Goal: Find specific page/section: Find specific page/section

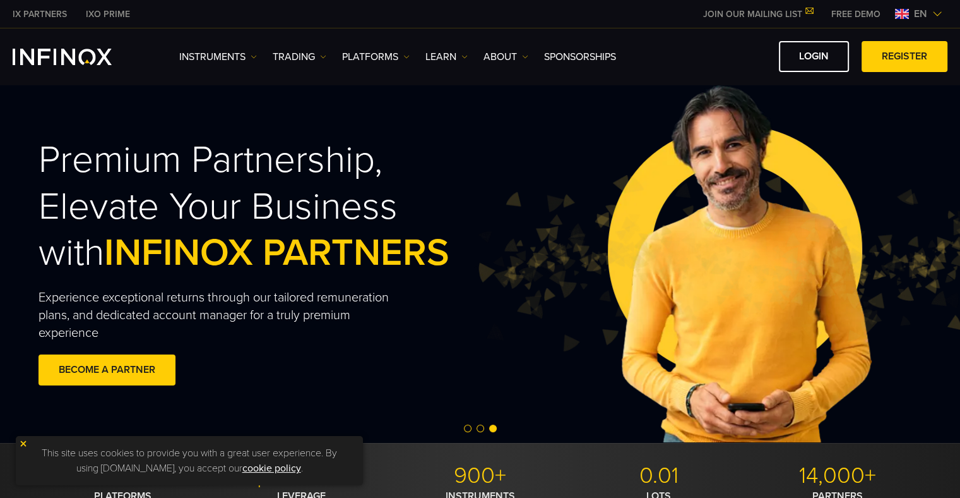
click at [920, 16] on span "en" at bounding box center [920, 13] width 23 height 15
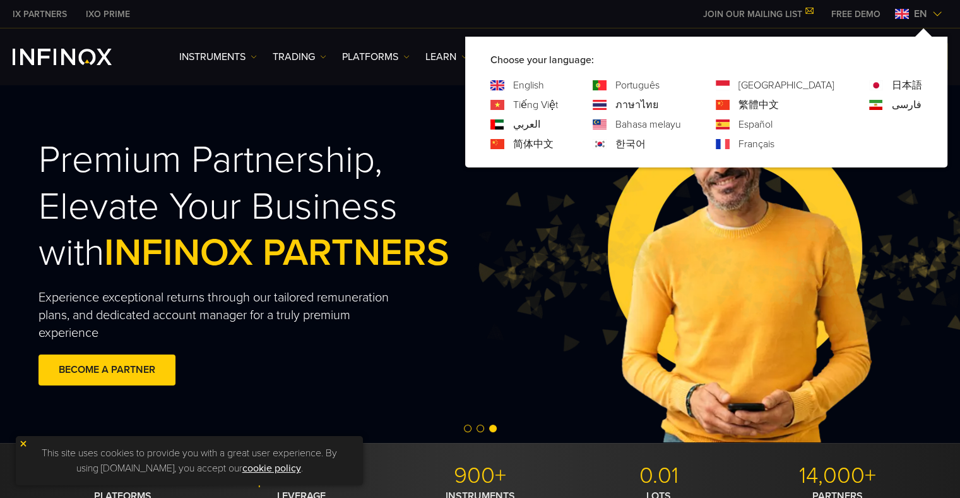
click at [541, 128] on link "العربي" at bounding box center [526, 124] width 27 height 15
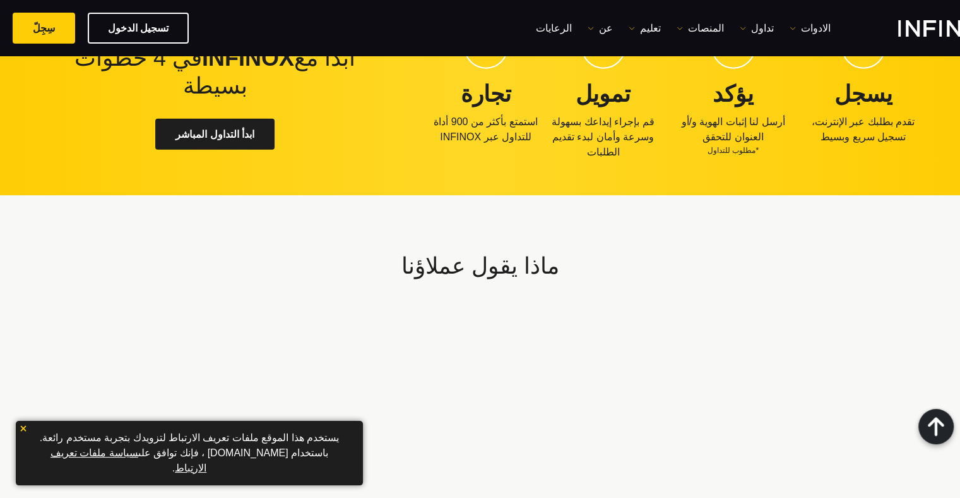
scroll to position [3751, 0]
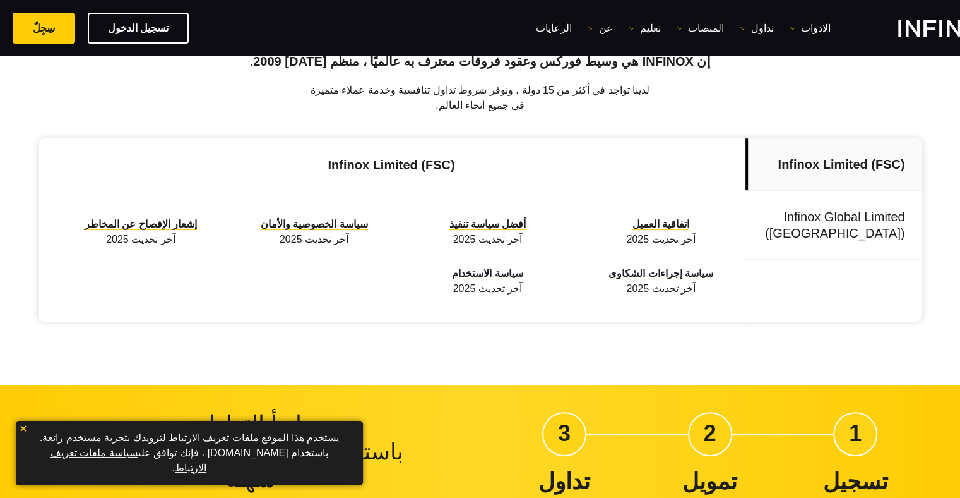
scroll to position [715, 0]
